Goal: Task Accomplishment & Management: Complete application form

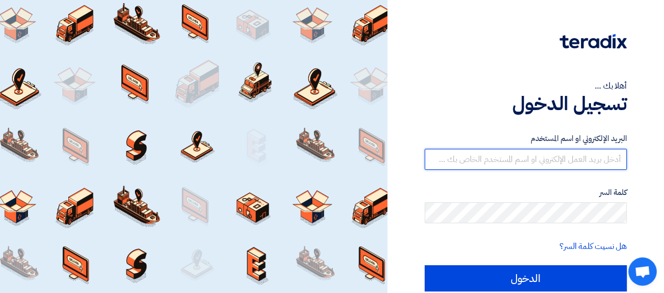
click at [537, 155] on input "text" at bounding box center [525, 159] width 202 height 21
click at [424, 265] on input "الدخول" at bounding box center [525, 278] width 202 height 26
type input "[EMAIL_ADDRESS][DOMAIN_NAME]"
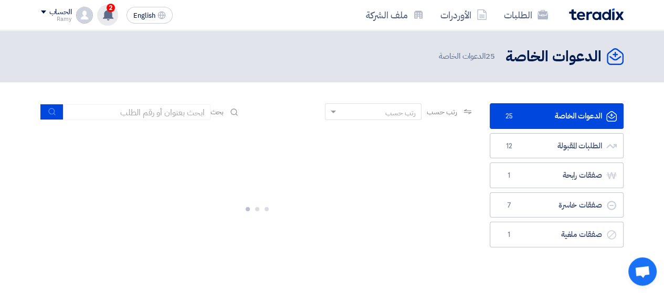
click at [103, 10] on icon at bounding box center [108, 15] width 12 height 12
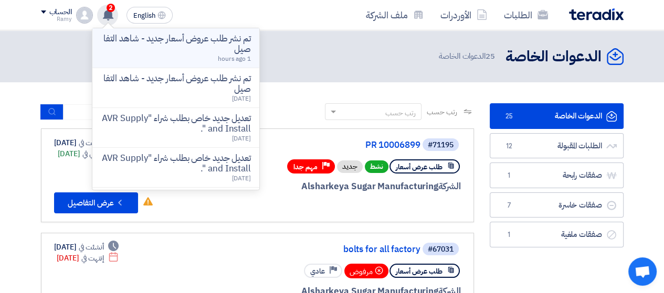
click at [164, 42] on p "تم نشر طلب عروض أسعار جديد - شاهد التفاصيل" at bounding box center [176, 44] width 150 height 21
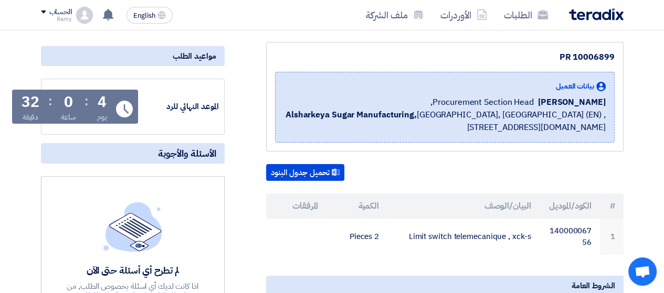
scroll to position [210, 0]
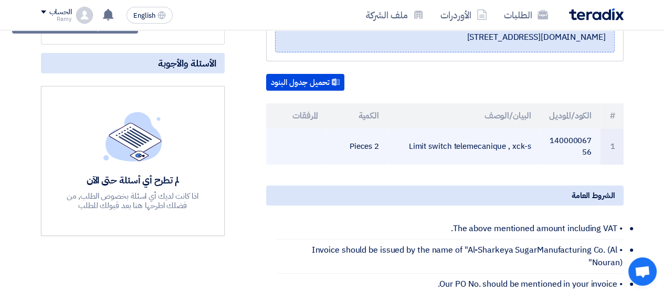
drag, startPoint x: 532, startPoint y: 141, endPoint x: 511, endPoint y: 143, distance: 21.0
click at [511, 143] on td "Limit switch telemecanique , xck-s" at bounding box center [463, 147] width 152 height 36
copy td "xck-s"
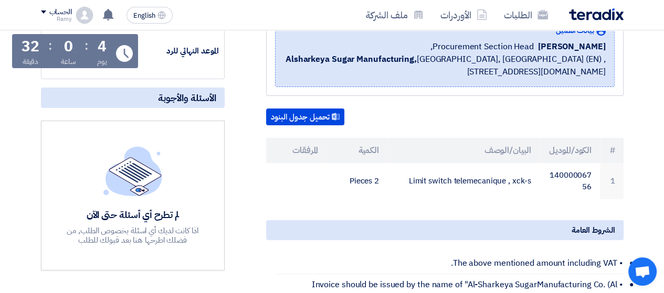
scroll to position [157, 0]
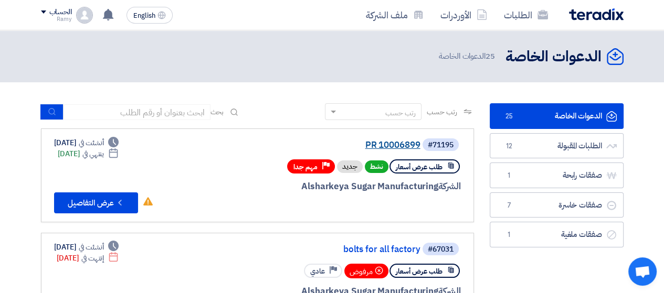
click at [392, 143] on link "PR 10006899" at bounding box center [315, 145] width 210 height 9
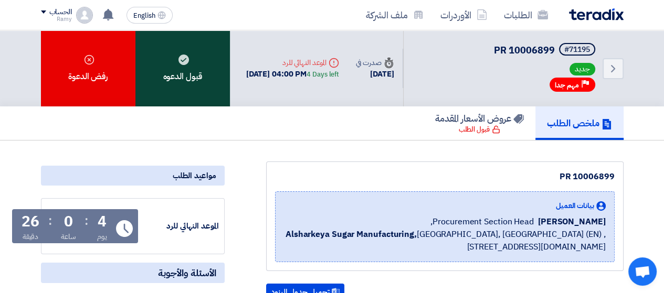
click at [166, 68] on div "قبول الدعوه" at bounding box center [182, 68] width 94 height 76
